Goal: Entertainment & Leisure: Consume media (video, audio)

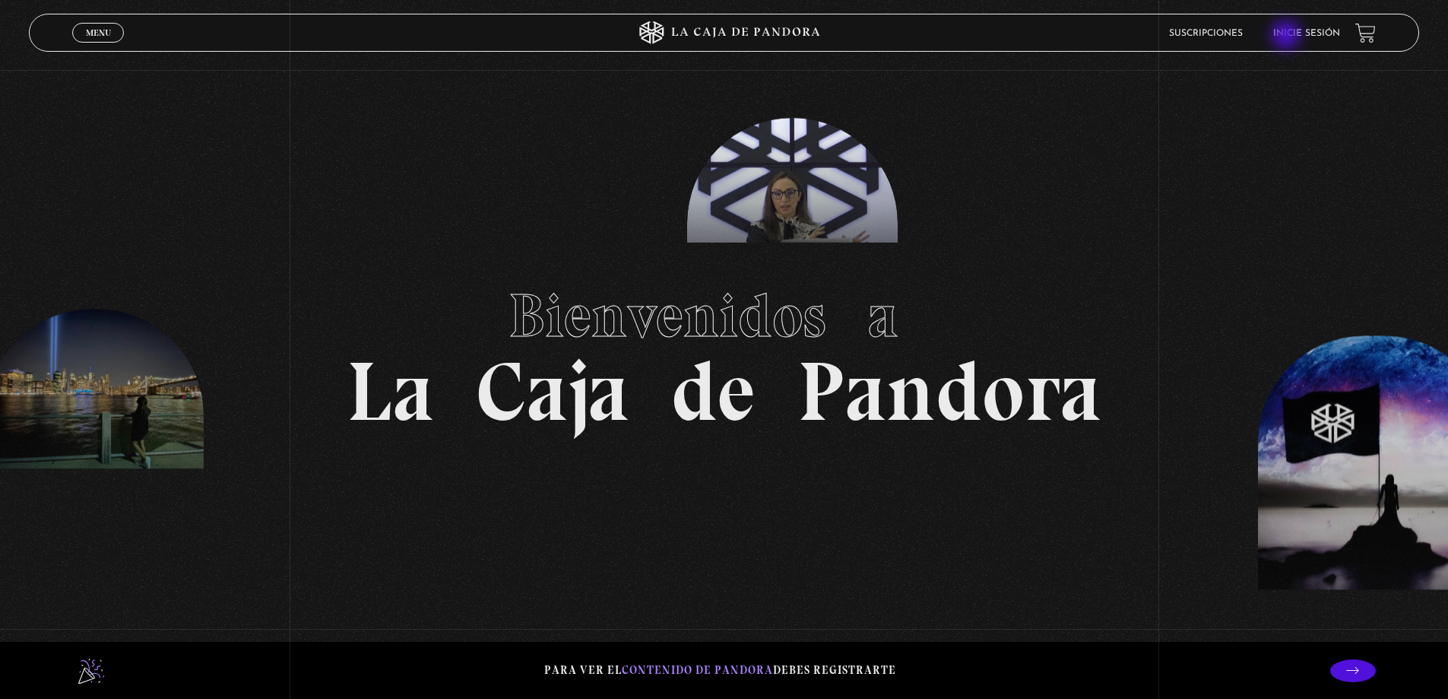
click at [1288, 36] on link "Inicie sesión" at bounding box center [1306, 33] width 67 height 9
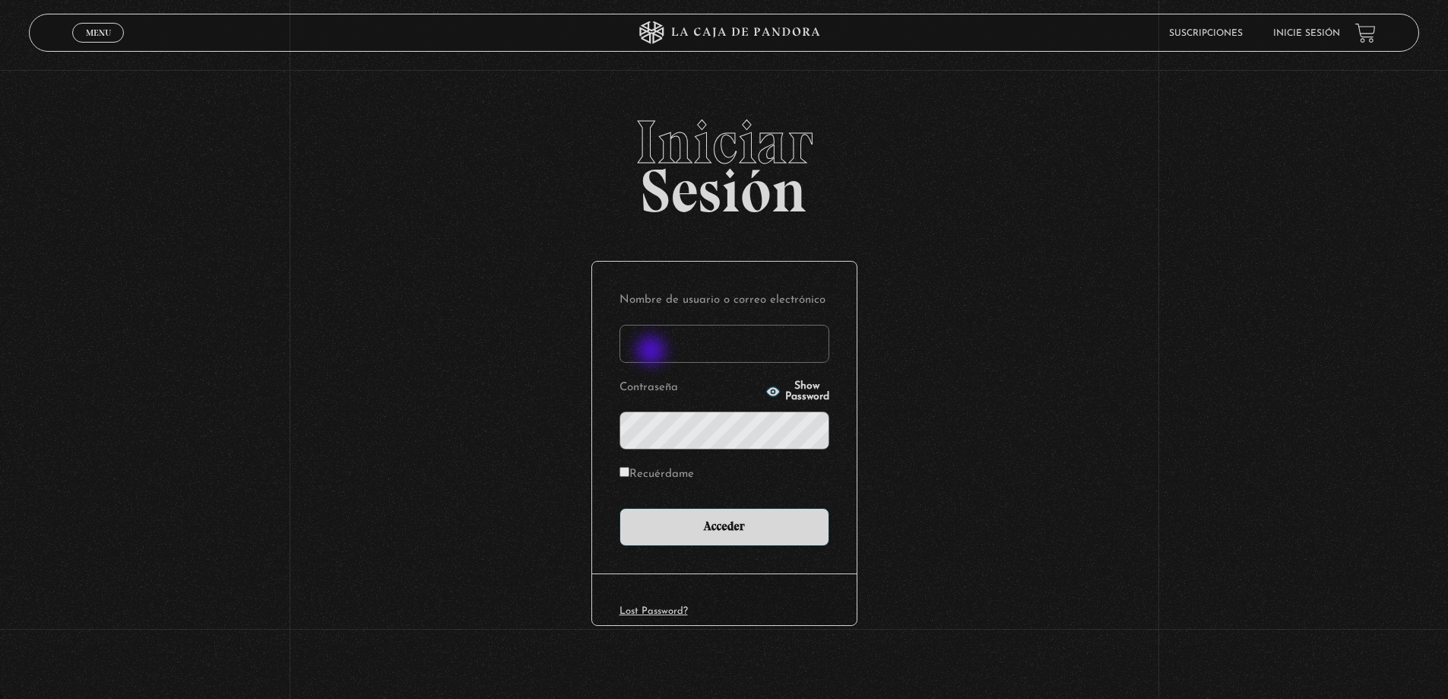
click at [653, 352] on input "Nombre de usuario o correo electrónico" at bounding box center [725, 344] width 210 height 38
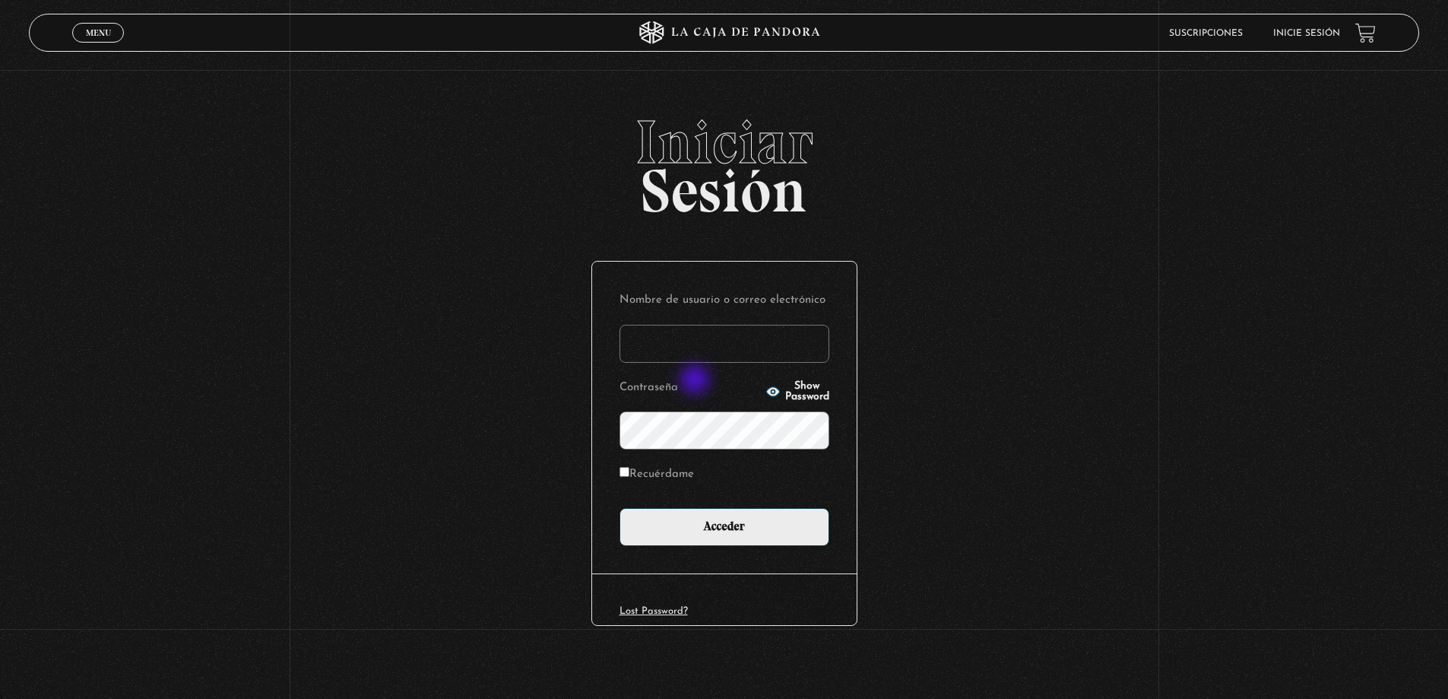
type input "roxy.alexa.s.v@gmail.com"
click at [620, 508] on input "Acceder" at bounding box center [725, 527] width 210 height 38
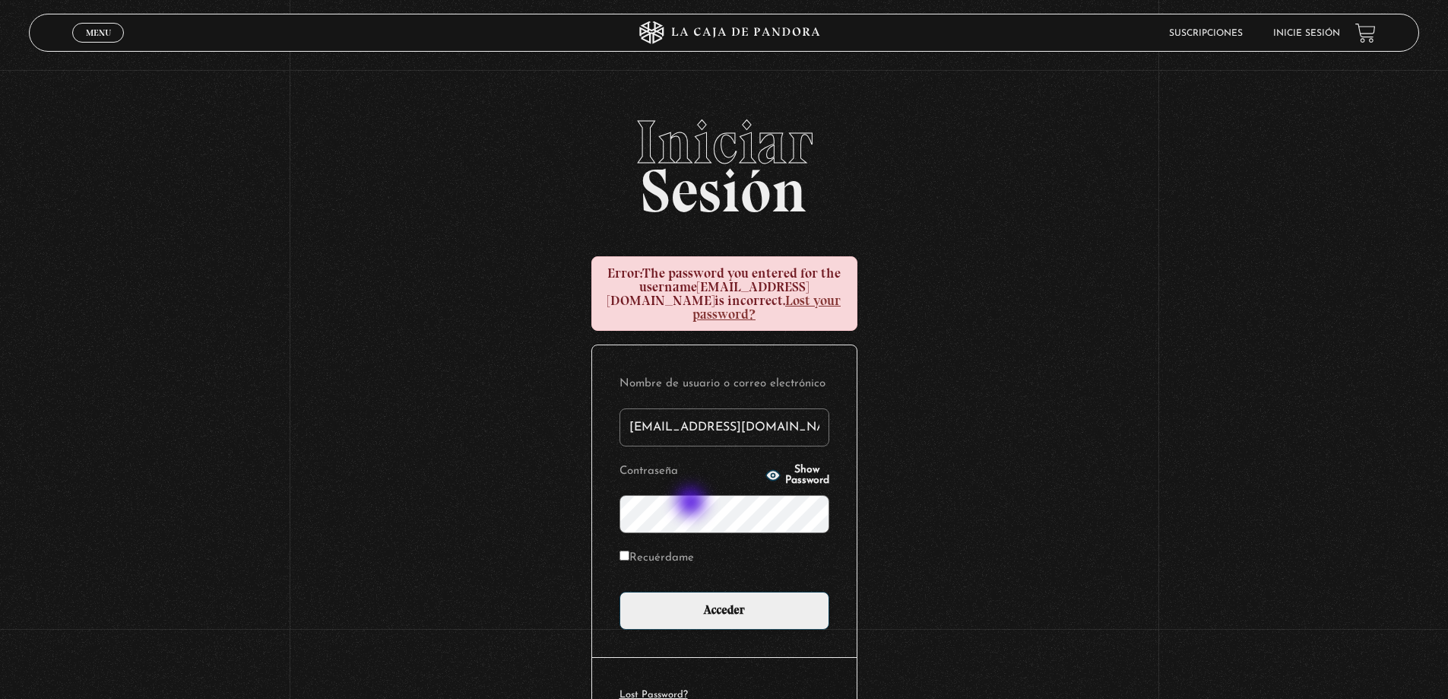
click at [620, 591] on input "Acceder" at bounding box center [725, 610] width 210 height 38
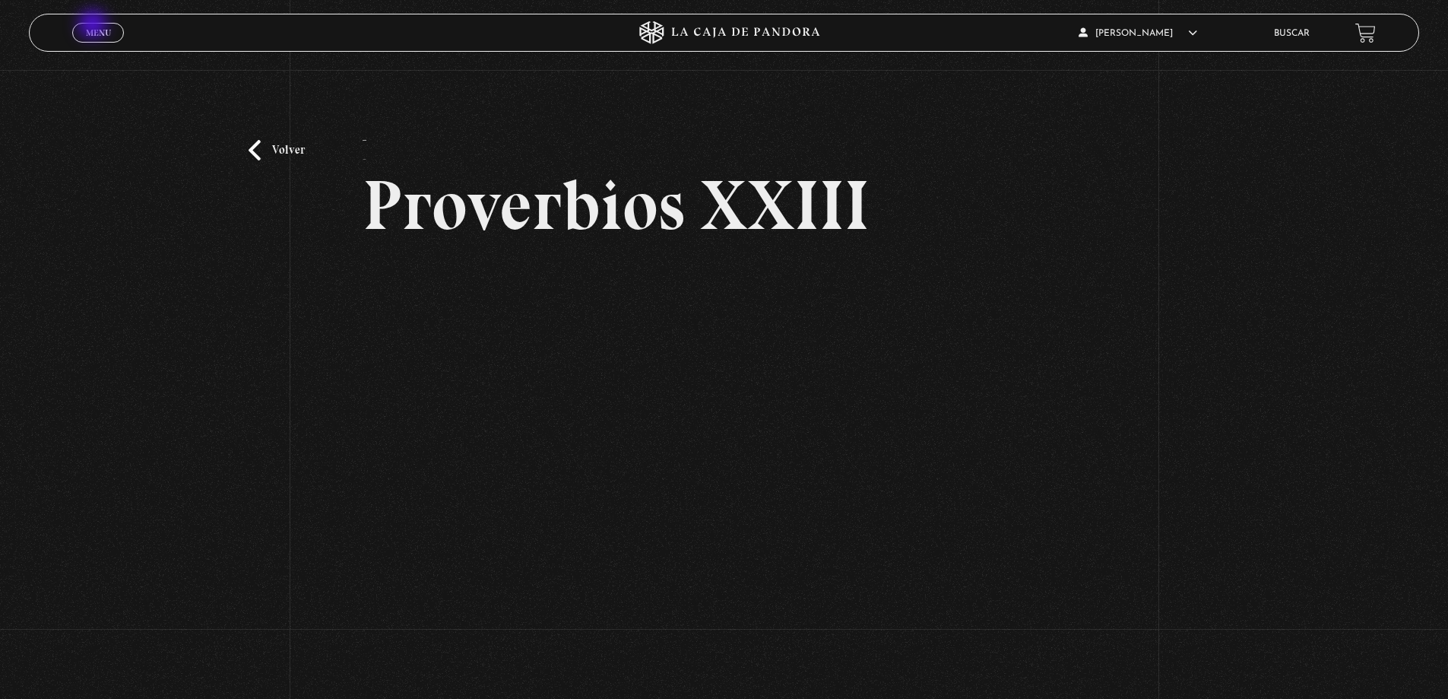
click at [94, 26] on link "Menu Cerrar" at bounding box center [98, 33] width 52 height 20
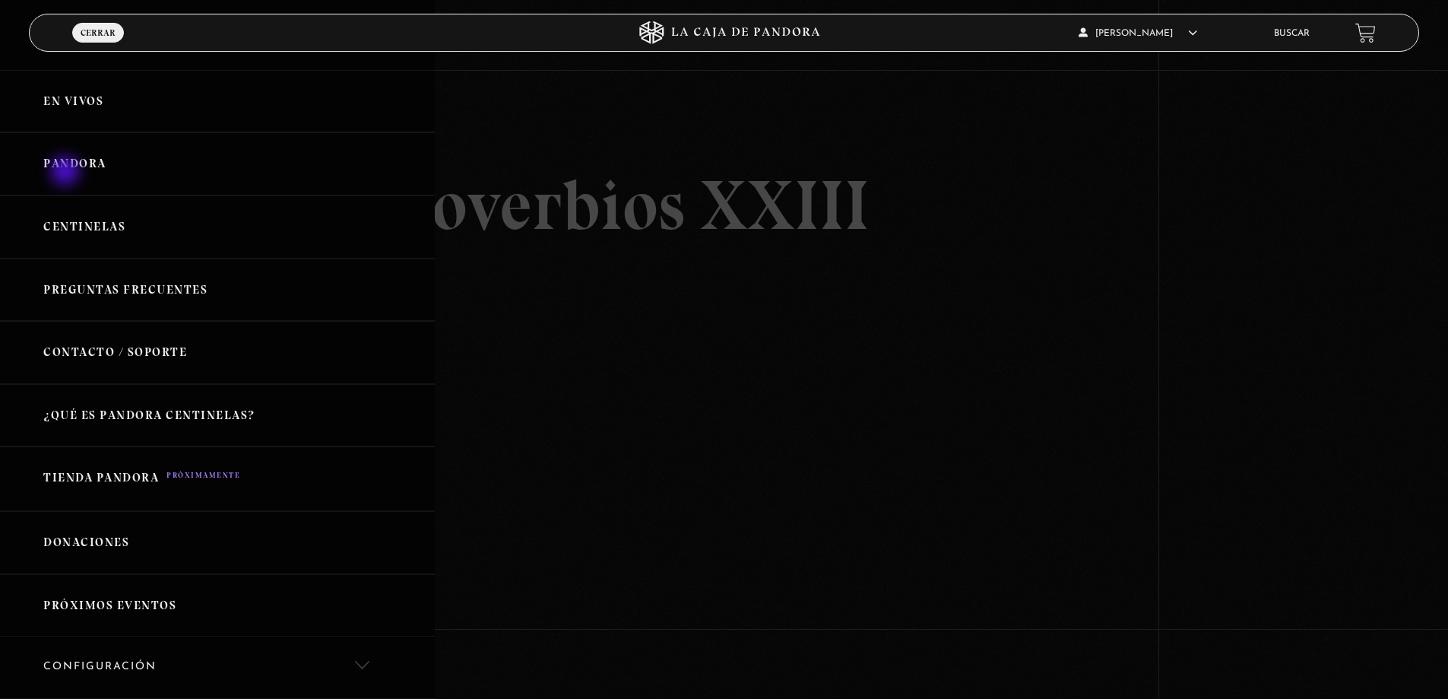
click at [67, 173] on link "Pandora" at bounding box center [217, 163] width 435 height 63
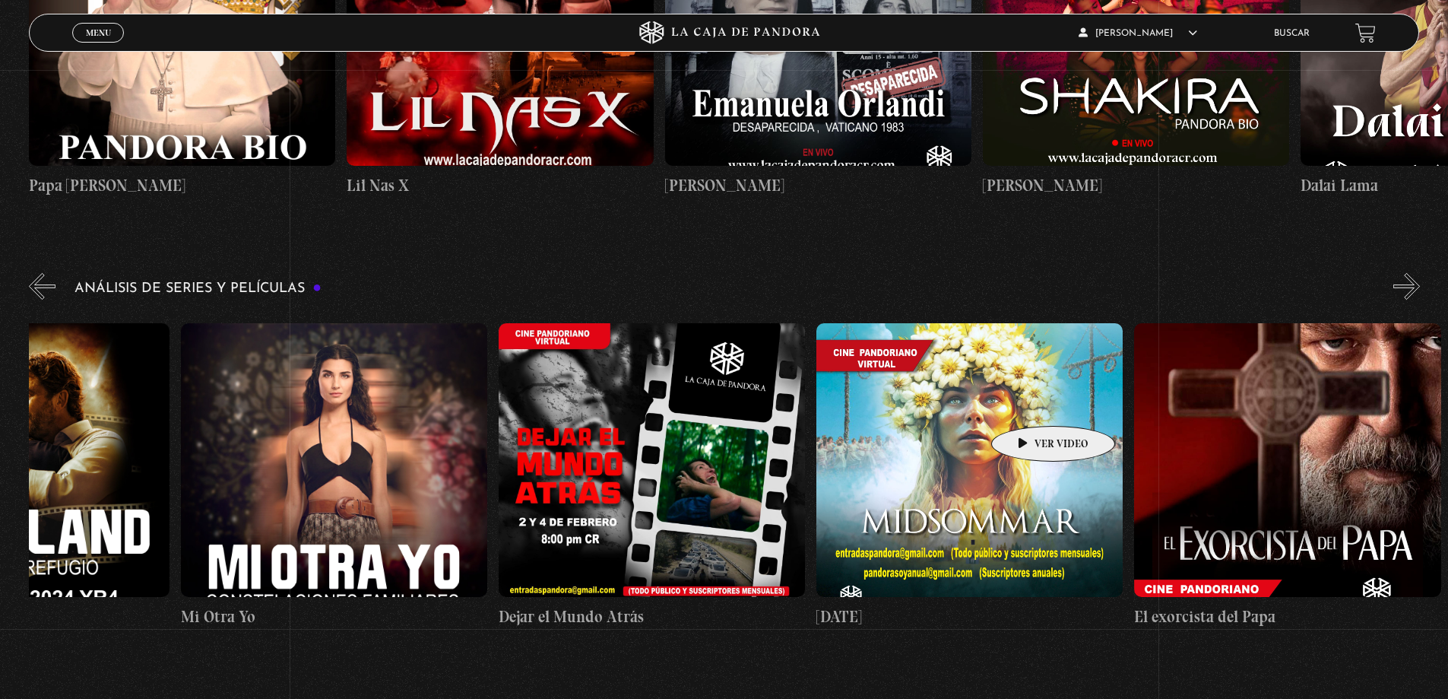
scroll to position [0, 806]
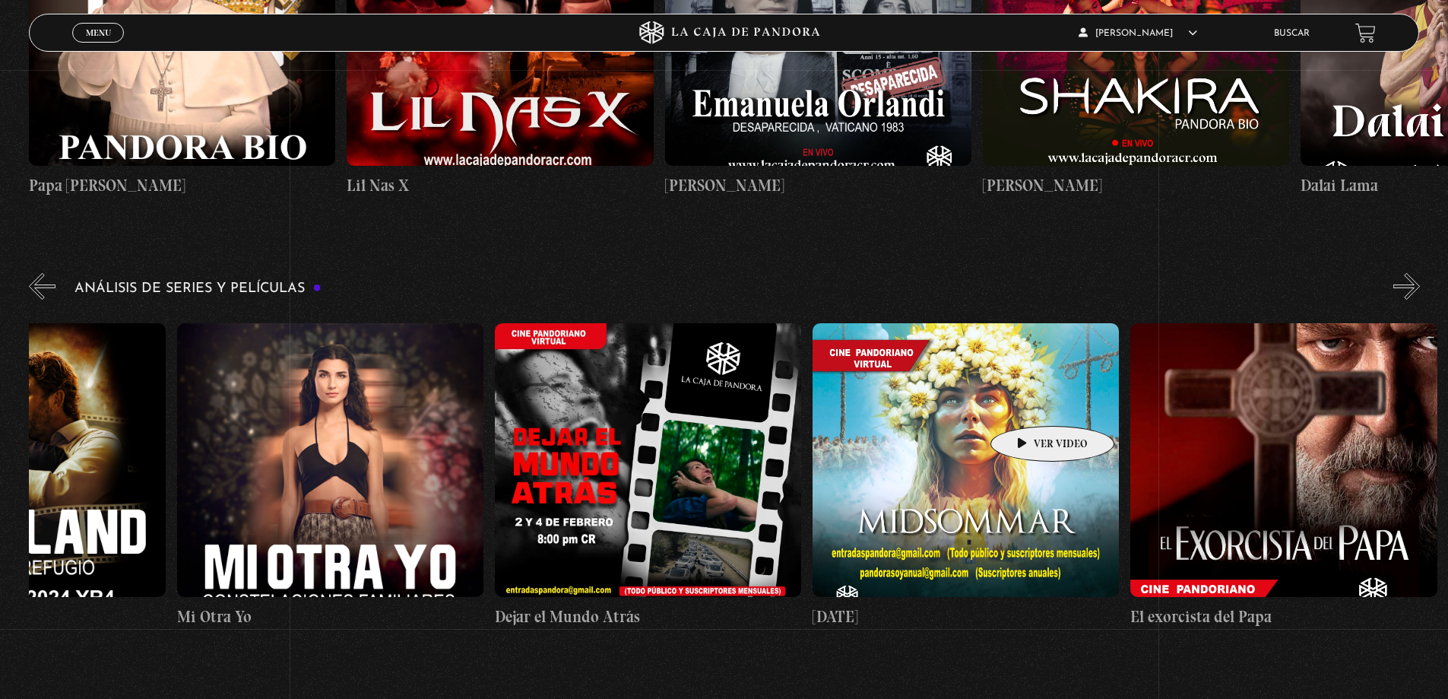
drag, startPoint x: 1190, startPoint y: 398, endPoint x: 1029, endPoint y: 403, distance: 161.2
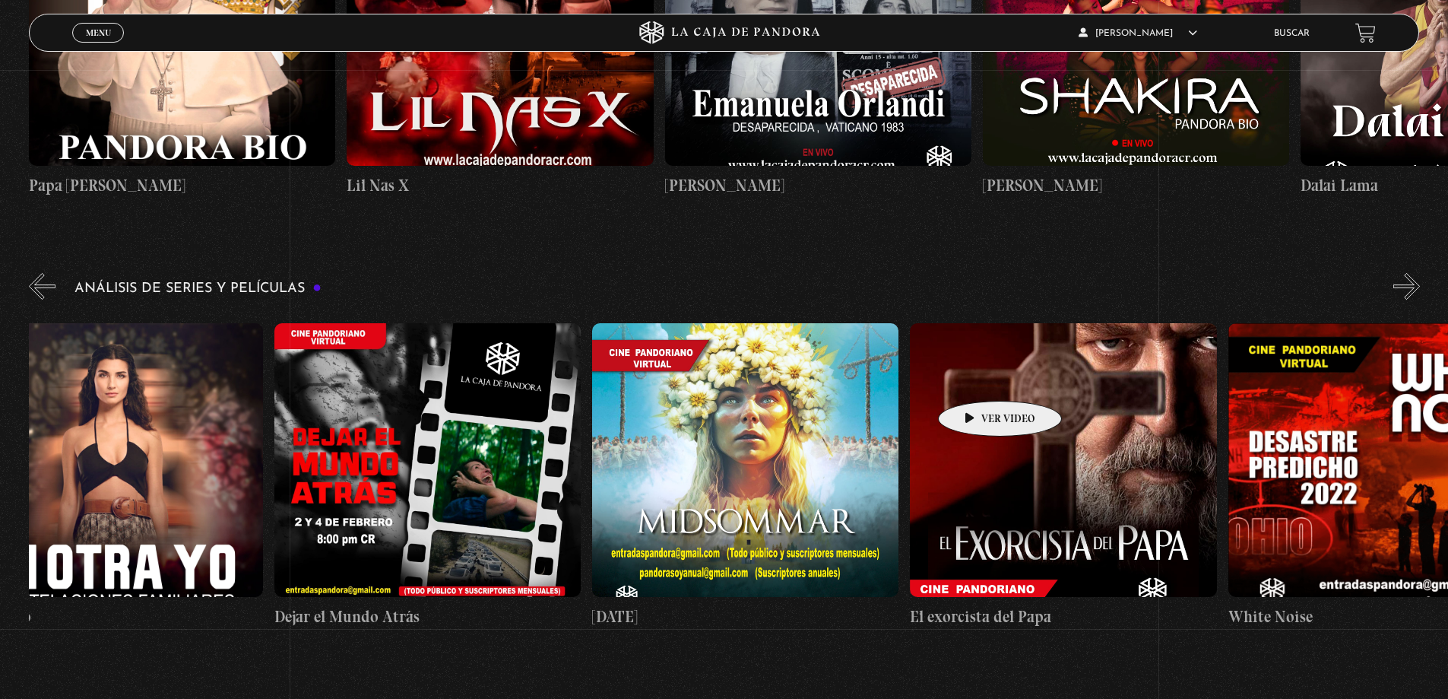
scroll to position [0, 1064]
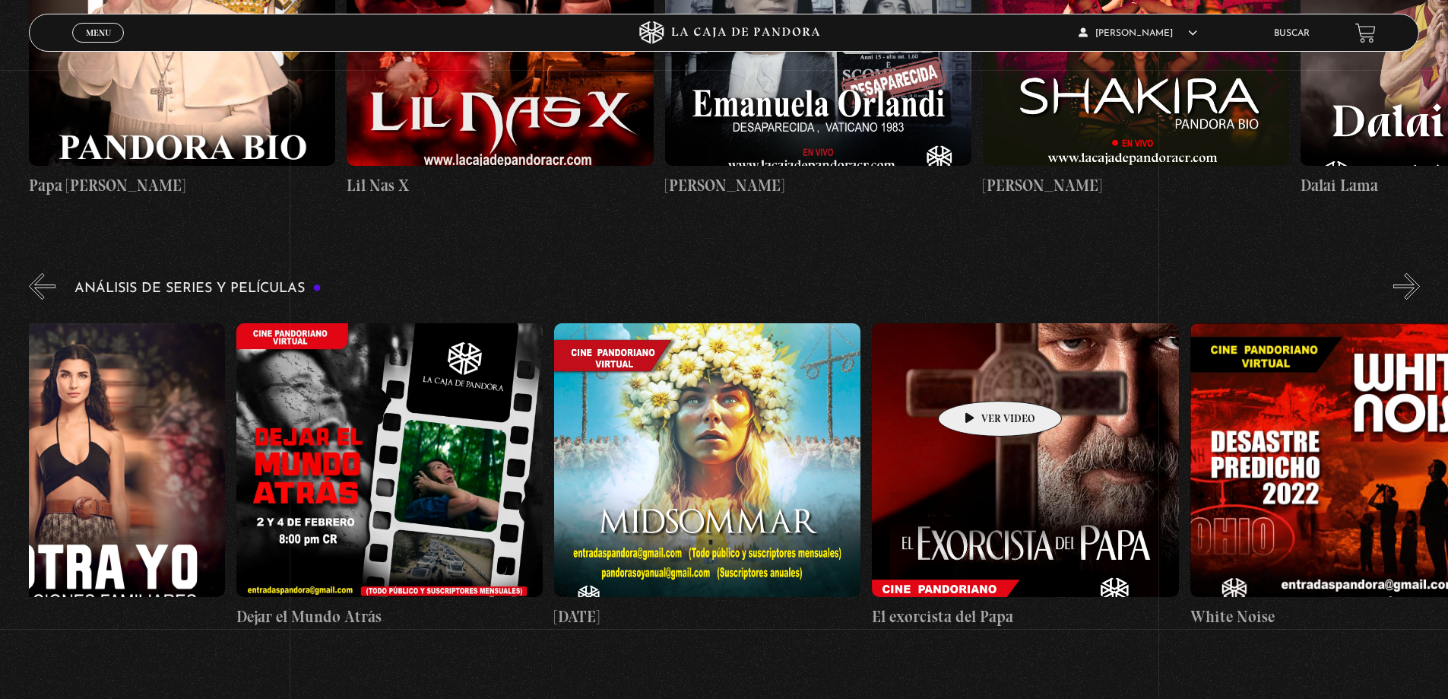
drag, startPoint x: 1026, startPoint y: 382, endPoint x: 974, endPoint y: 377, distance: 52.7
click at [366, 364] on figure at bounding box center [389, 460] width 306 height 274
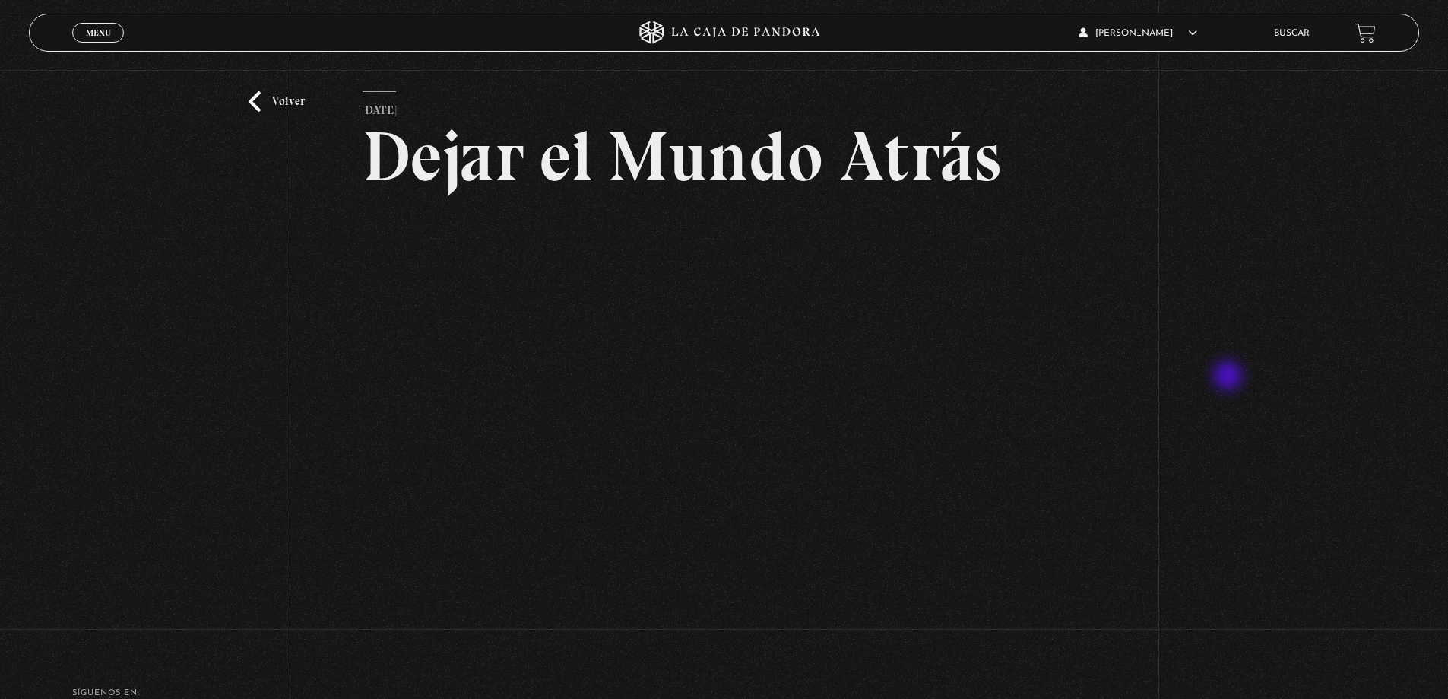
scroll to position [76, 0]
